Goal: Information Seeking & Learning: Understand process/instructions

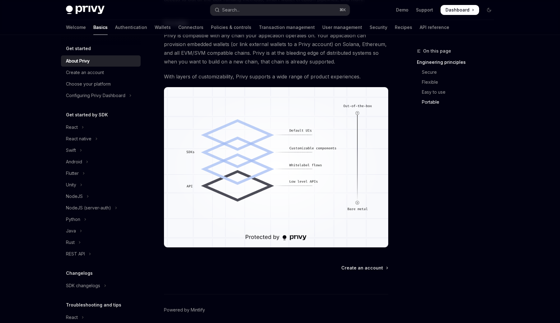
scroll to position [495, 0]
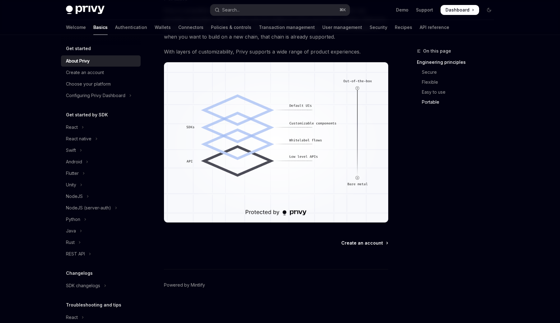
click at [370, 243] on span "Create an account" at bounding box center [362, 243] width 42 height 6
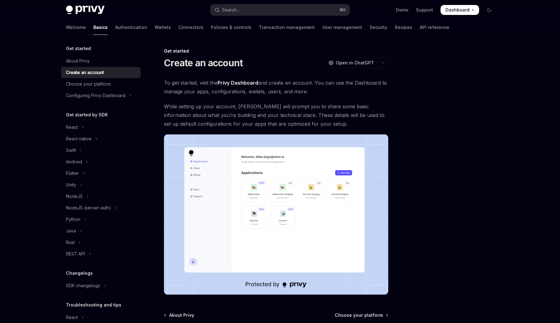
scroll to position [72, 0]
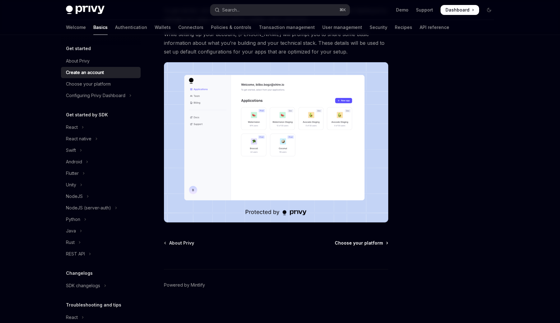
click at [362, 243] on span "Choose your platform" at bounding box center [359, 243] width 48 height 6
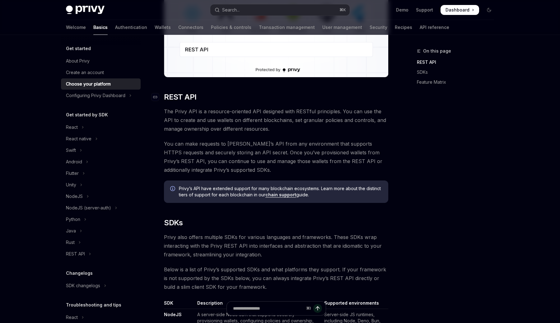
scroll to position [142, 0]
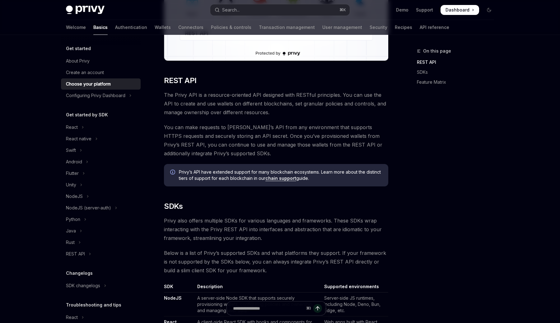
click at [223, 103] on span "The Privy API is a resource-oriented API designed with RESTful principles. You …" at bounding box center [276, 104] width 224 height 26
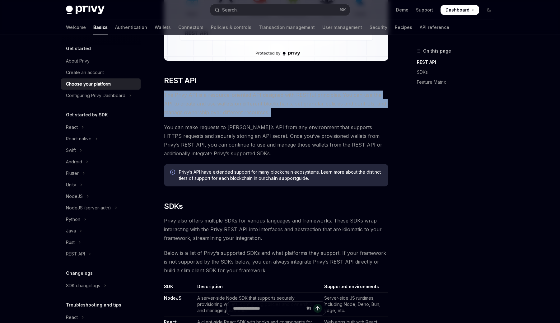
click at [223, 103] on span "The Privy API is a resource-oriented API designed with RESTful principles. You …" at bounding box center [276, 104] width 224 height 26
click at [274, 110] on span "The Privy API is a resource-oriented API designed with RESTful principles. You …" at bounding box center [276, 104] width 224 height 26
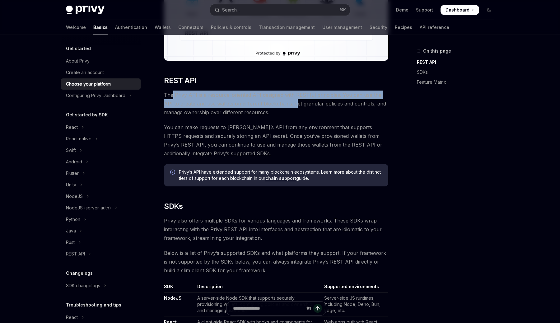
drag, startPoint x: 284, startPoint y: 107, endPoint x: 171, endPoint y: 96, distance: 113.2
click at [171, 96] on span "The Privy API is a resource-oriented API designed with RESTful principles. You …" at bounding box center [276, 104] width 224 height 26
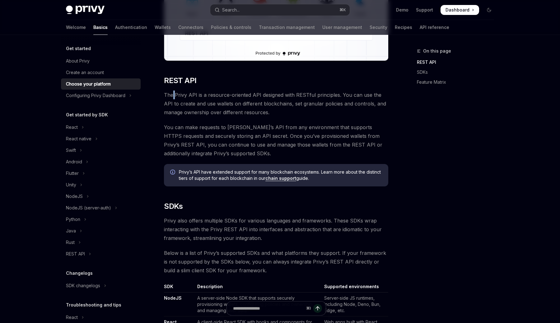
click at [171, 96] on span "The Privy API is a resource-oriented API designed with RESTful principles. You …" at bounding box center [276, 104] width 224 height 26
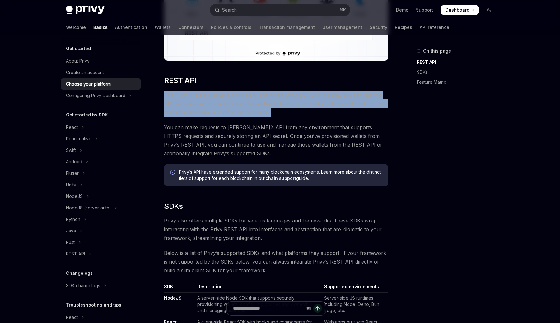
click at [171, 96] on span "The Privy API is a resource-oriented API designed with RESTful principles. You …" at bounding box center [276, 104] width 224 height 26
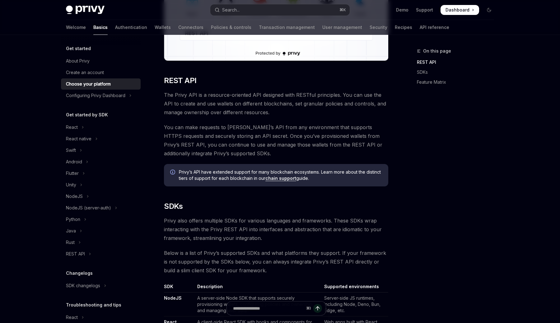
click at [215, 147] on span "You can make requests to Privy’s API from any environment that supports HTTPS r…" at bounding box center [276, 140] width 224 height 35
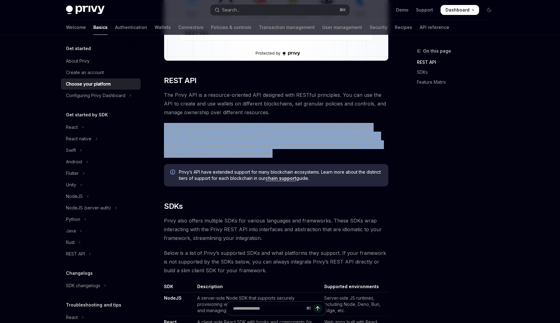
click at [215, 147] on span "You can make requests to Privy’s API from any environment that supports HTTPS r…" at bounding box center [276, 140] width 224 height 35
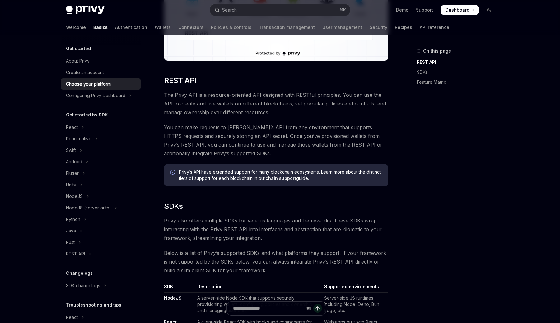
click at [237, 156] on span "You can make requests to Privy’s API from any environment that supports HTTPS r…" at bounding box center [276, 140] width 224 height 35
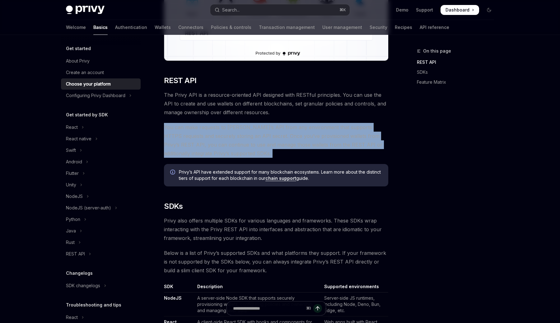
drag, startPoint x: 225, startPoint y: 156, endPoint x: 209, endPoint y: 118, distance: 41.5
drag, startPoint x: 200, startPoint y: 118, endPoint x: 233, endPoint y: 160, distance: 53.5
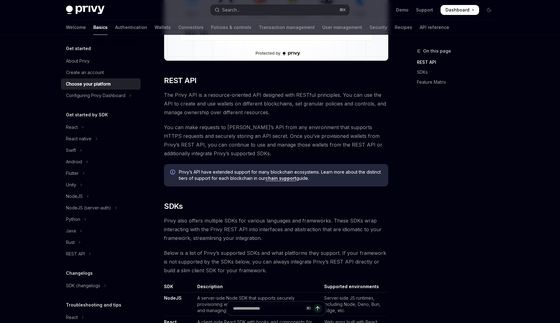
click at [287, 179] on link "chain support" at bounding box center [280, 178] width 31 height 6
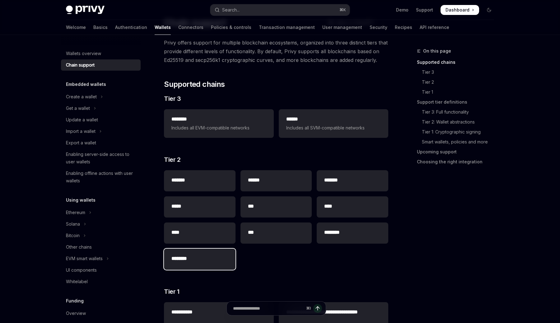
scroll to position [40, 0]
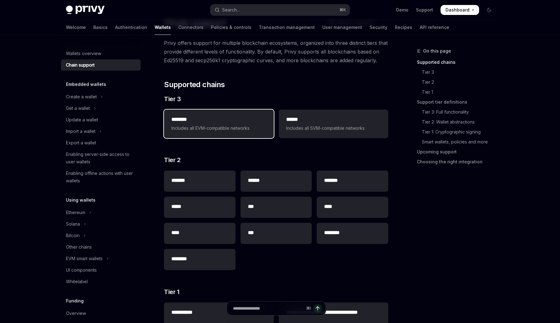
click at [234, 130] on span "Includes all EVM-compatible networks" at bounding box center [218, 127] width 95 height 7
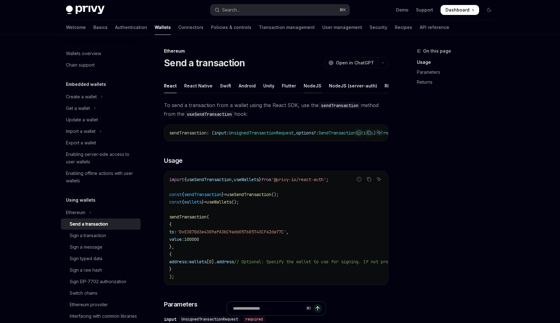
click at [304, 87] on div "NodeJS" at bounding box center [313, 85] width 18 height 15
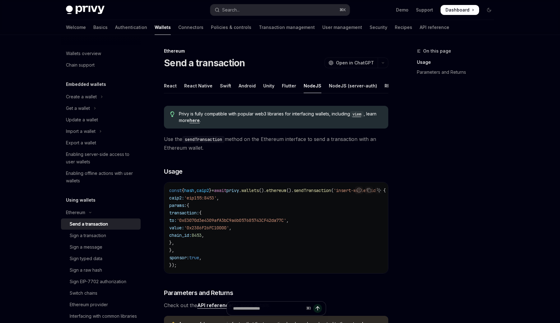
click at [194, 120] on link "here" at bounding box center [194, 121] width 10 height 6
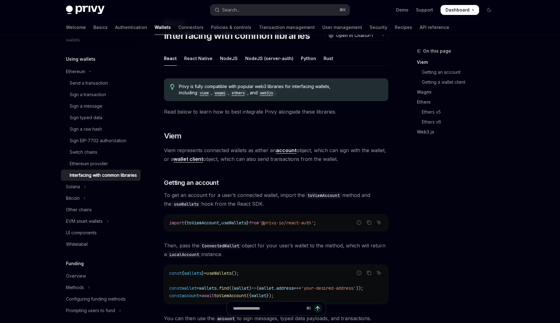
scroll to position [26, 0]
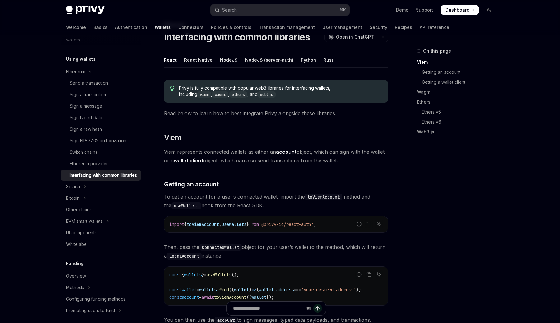
click at [224, 59] on div "NodeJS" at bounding box center [229, 60] width 18 height 15
type textarea "*"
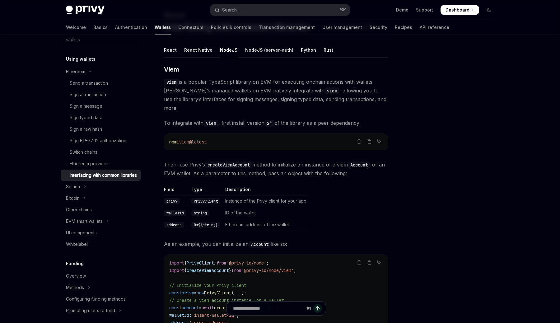
scroll to position [41, 0]
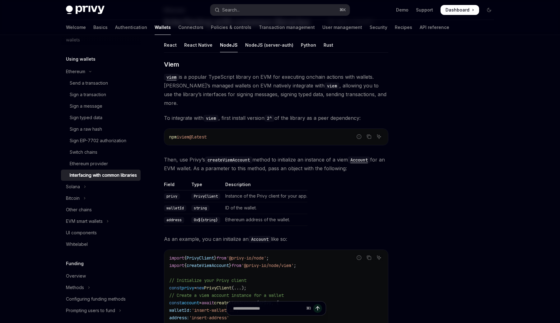
click at [199, 90] on span "viem is a popular TypeScript library on EVM for executing onchain actions with …" at bounding box center [276, 89] width 224 height 35
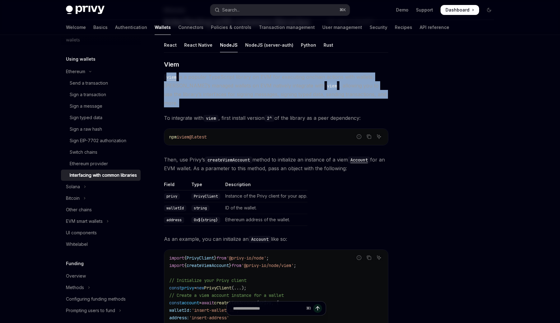
click at [199, 90] on span "viem is a popular TypeScript library on EVM for executing onchain actions with …" at bounding box center [276, 89] width 224 height 35
click at [215, 90] on span "viem is a popular TypeScript library on EVM for executing onchain actions with …" at bounding box center [276, 89] width 224 height 35
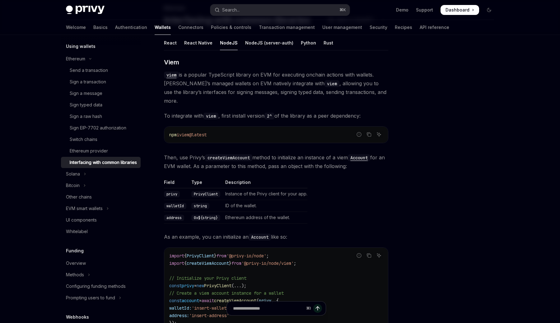
scroll to position [0, 0]
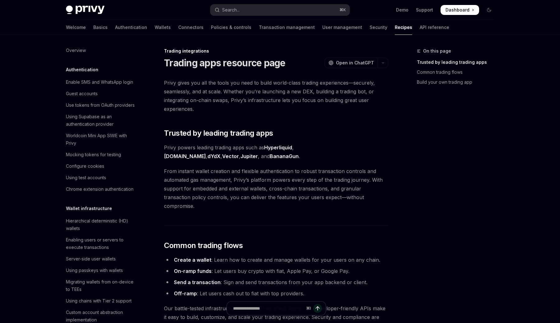
scroll to position [536, 0]
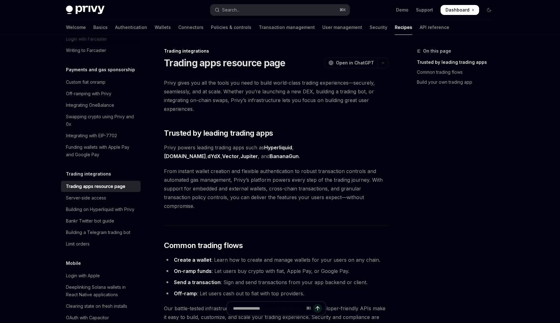
click at [285, 84] on span "Privy gives you all the tools you need to build world-class trading experiences…" at bounding box center [276, 95] width 224 height 35
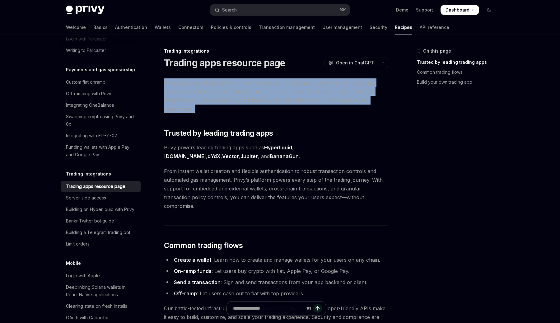
click at [285, 84] on span "Privy gives you all the tools you need to build world-class trading experiences…" at bounding box center [276, 95] width 224 height 35
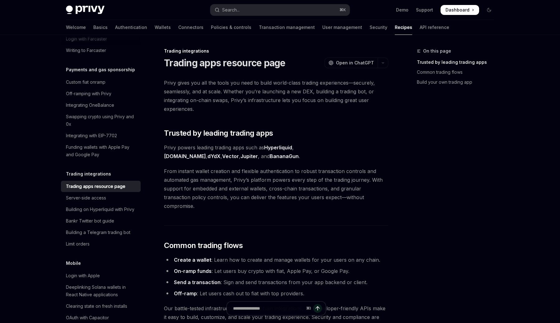
click at [284, 84] on span "Privy gives you all the tools you need to build world-class trading experiences…" at bounding box center [276, 95] width 224 height 35
click at [252, 103] on span "Privy gives you all the tools you need to build world-class trading experiences…" at bounding box center [276, 95] width 224 height 35
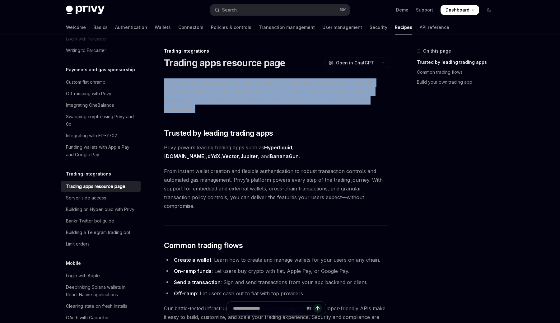
click at [252, 103] on span "Privy gives you all the tools you need to build world-class trading experiences…" at bounding box center [276, 95] width 224 height 35
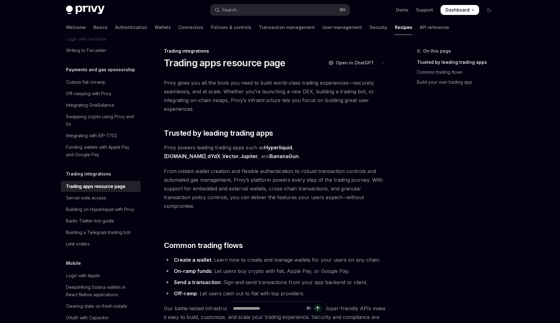
click at [275, 95] on span "Privy gives you all the tools you need to build world-class trading experiences…" at bounding box center [276, 95] width 224 height 35
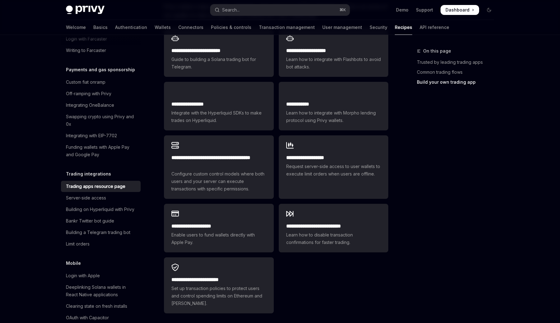
scroll to position [370, 0]
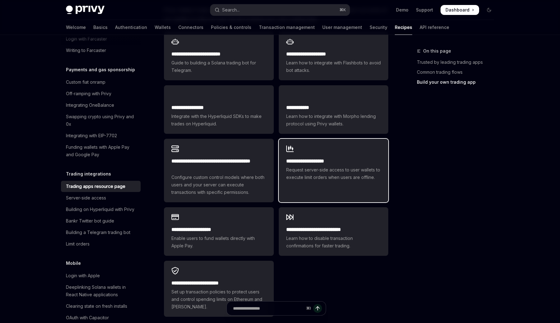
click at [323, 157] on h2 "**********" at bounding box center [333, 160] width 95 height 7
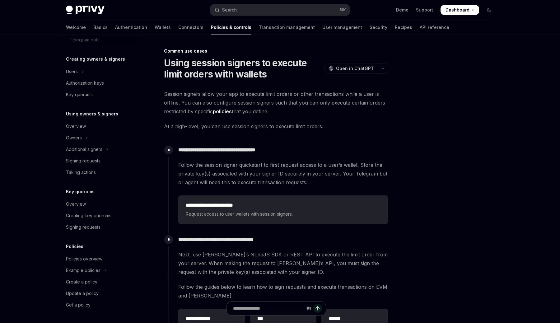
scroll to position [4, 0]
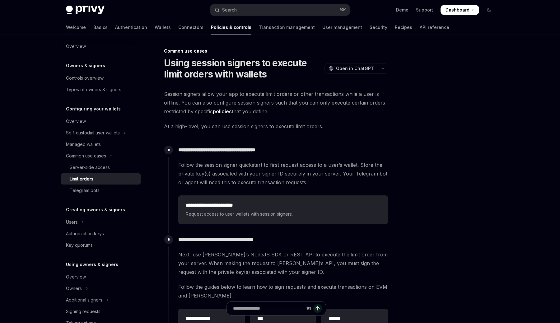
click at [244, 73] on h1 "Using session signers to execute limit orders with wallets" at bounding box center [243, 68] width 158 height 22
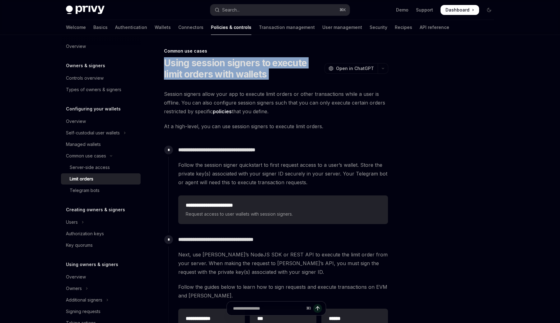
click at [244, 73] on h1 "Using session signers to execute limit orders with wallets" at bounding box center [243, 68] width 158 height 22
click at [249, 73] on h1 "Using session signers to execute limit orders with wallets" at bounding box center [243, 68] width 158 height 22
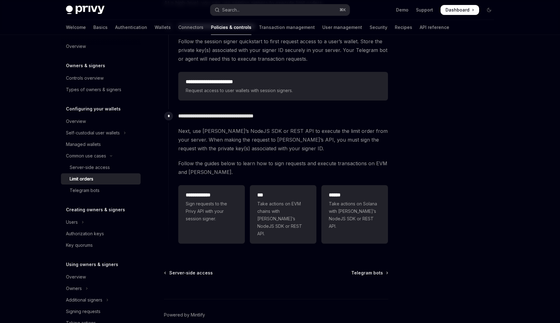
scroll to position [122, 0]
click at [209, 143] on span "Next, use [PERSON_NAME]’s NodeJS SDK or REST API to execute the limit order fro…" at bounding box center [283, 141] width 210 height 26
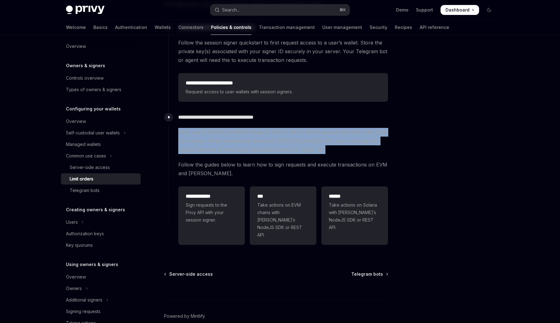
click at [209, 143] on span "Next, use [PERSON_NAME]’s NodeJS SDK or REST API to execute the limit order fro…" at bounding box center [283, 141] width 210 height 26
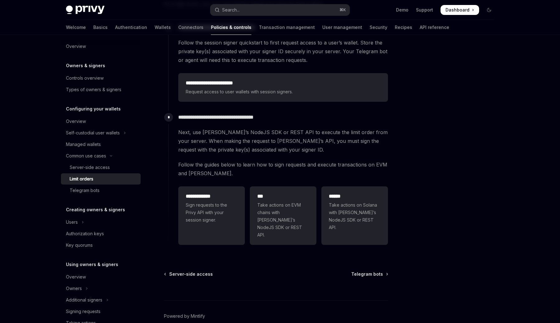
click at [224, 147] on span "Next, use [PERSON_NAME]’s NodeJS SDK or REST API to execute the limit order fro…" at bounding box center [283, 141] width 210 height 26
click at [276, 148] on span "Next, use [PERSON_NAME]’s NodeJS SDK or REST API to execute the limit order fro…" at bounding box center [283, 141] width 210 height 26
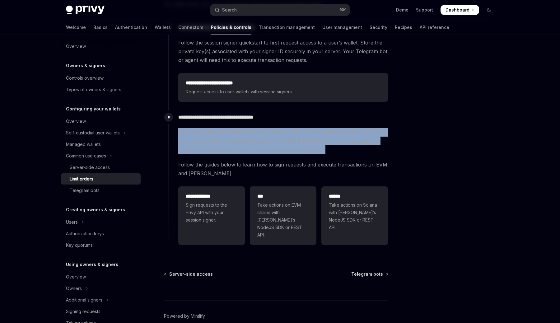
click at [276, 148] on span "Next, use [PERSON_NAME]’s NodeJS SDK or REST API to execute the limit order fro…" at bounding box center [283, 141] width 210 height 26
click at [291, 148] on span "Next, use [PERSON_NAME]’s NodeJS SDK or REST API to execute the limit order fro…" at bounding box center [283, 141] width 210 height 26
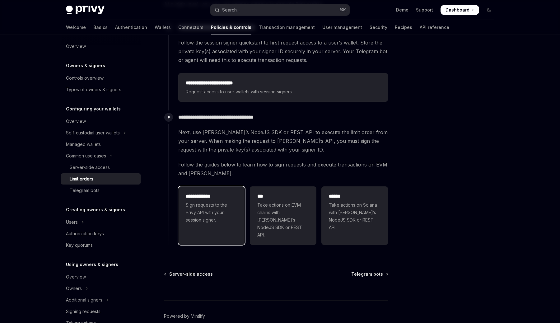
click at [230, 210] on span "Sign requests to the Privy API with your session signer." at bounding box center [212, 212] width 52 height 22
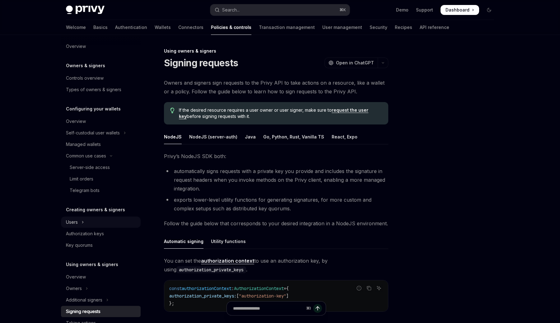
click at [78, 222] on button "Users" at bounding box center [101, 221] width 80 height 11
type textarea "*"
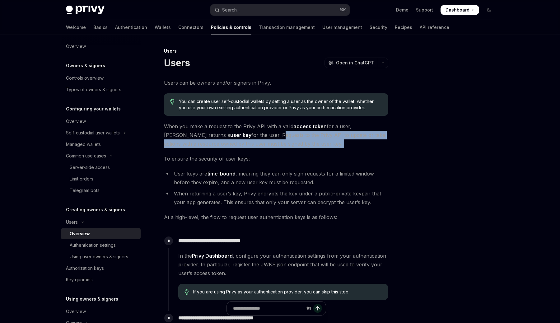
drag, startPoint x: 215, startPoint y: 135, endPoint x: 286, endPoint y: 149, distance: 72.5
click at [286, 149] on div "**********" at bounding box center [276, 239] width 224 height 323
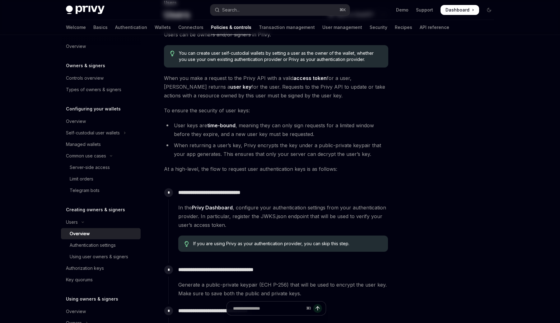
scroll to position [74, 0]
